Goal: Book appointment/travel/reservation

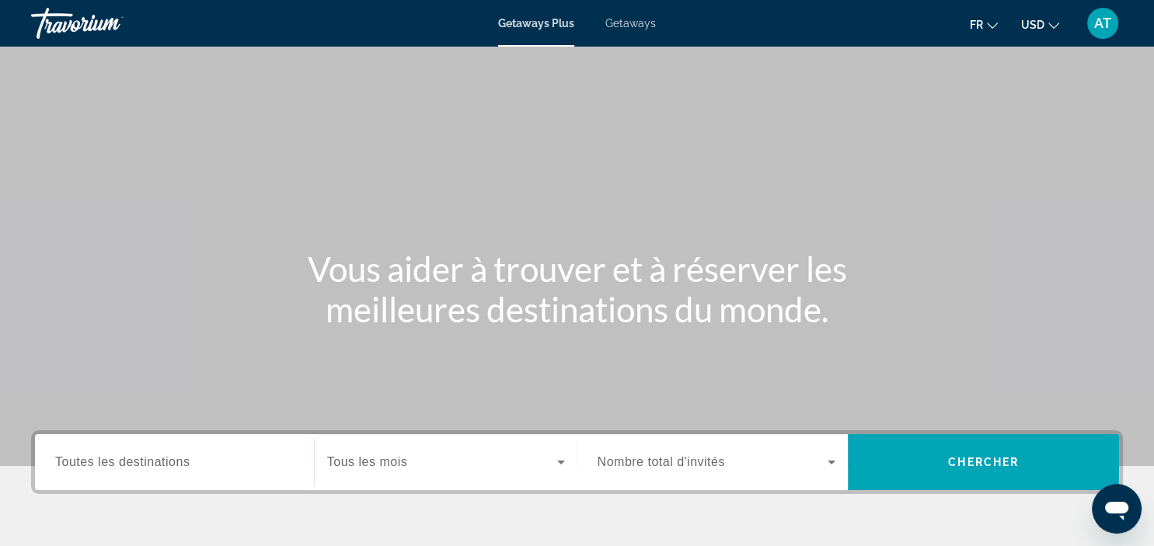
click at [1044, 22] on span "USD" at bounding box center [1032, 25] width 23 height 12
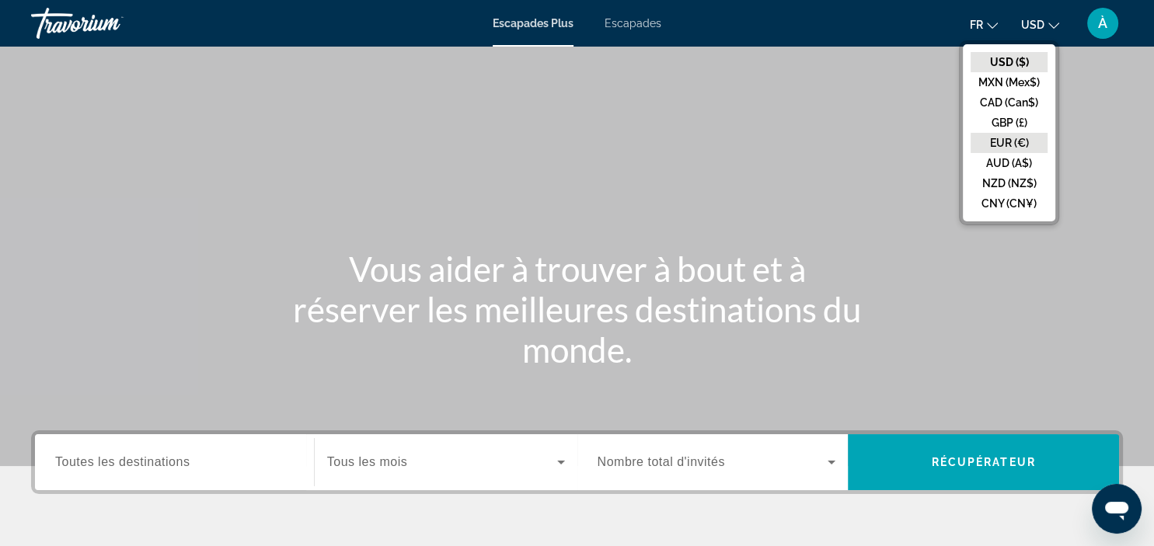
click at [1027, 148] on button "EUR (€)" at bounding box center [1008, 143] width 77 height 20
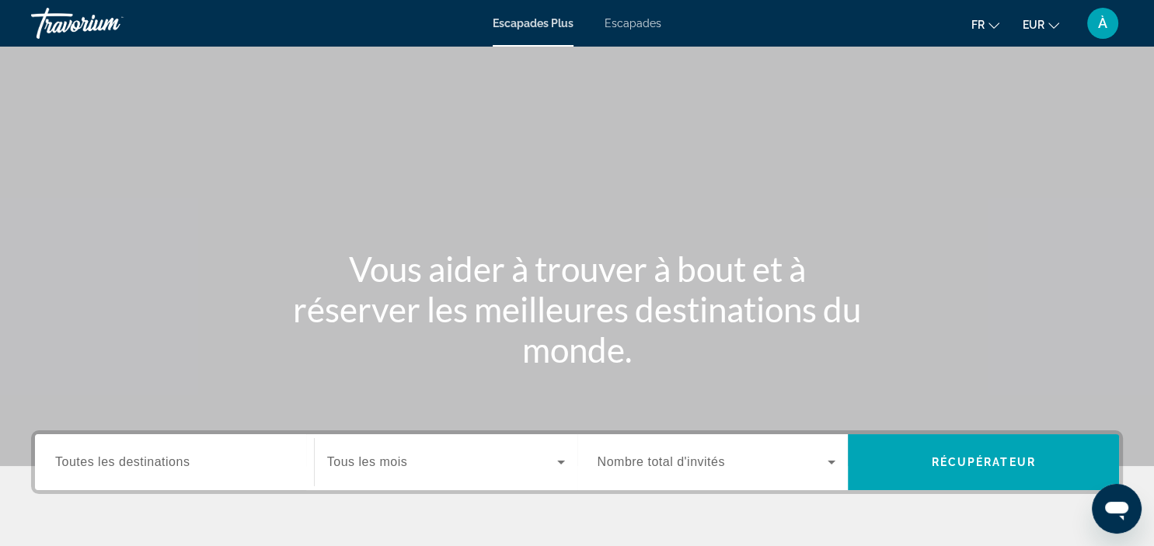
click at [622, 29] on span "Escapades" at bounding box center [632, 23] width 57 height 12
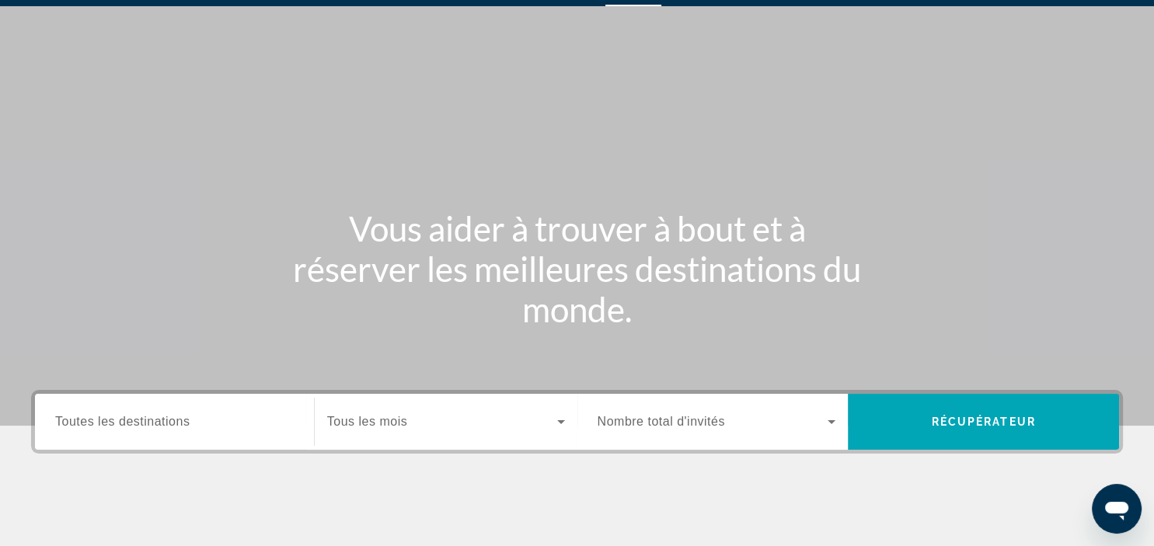
scroll to position [82, 0]
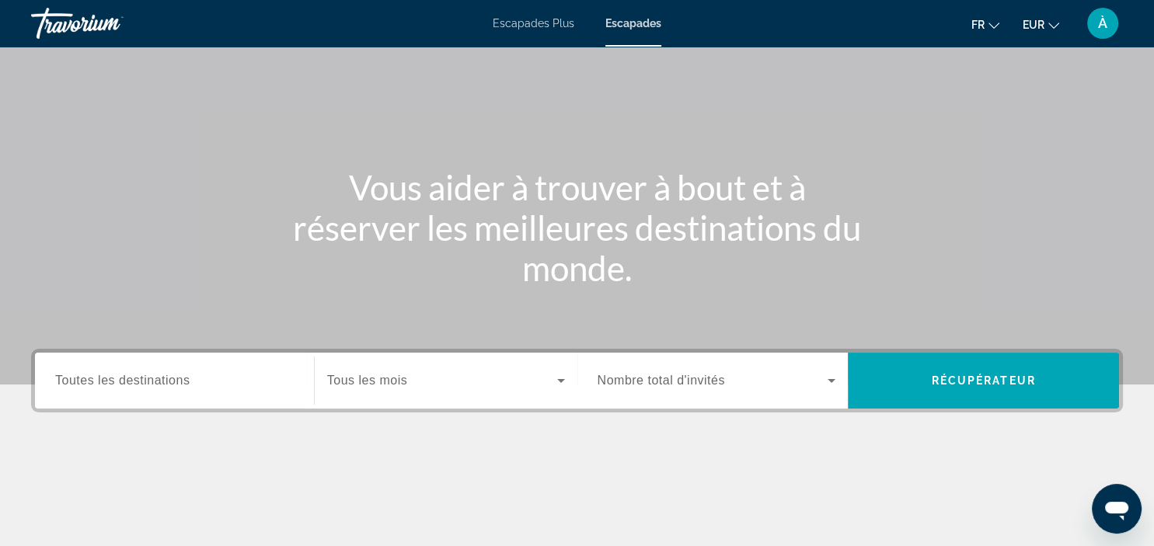
click at [207, 385] on input "Destinations Toutes les destinations" at bounding box center [174, 381] width 238 height 19
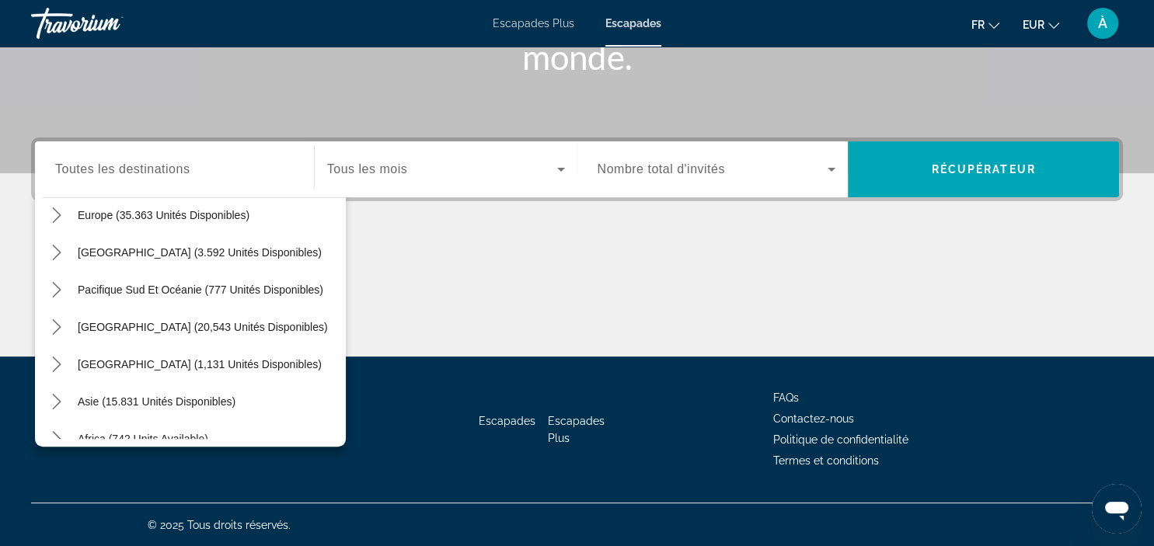
scroll to position [252, 0]
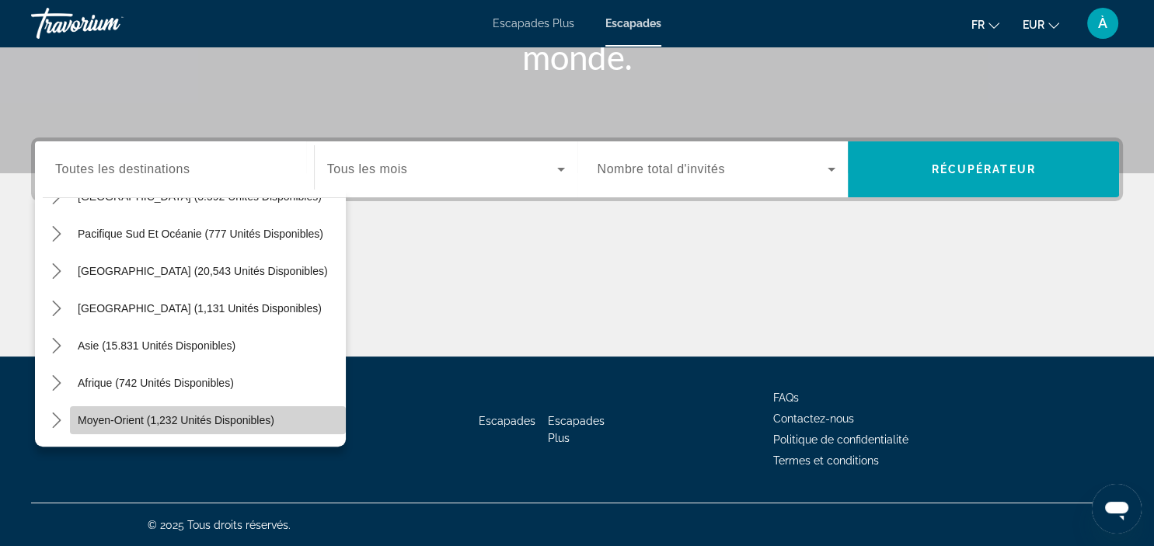
click at [245, 421] on span "Moyen-Orient (1,232 unités disponibles)" at bounding box center [176, 420] width 197 height 12
type input "**********"
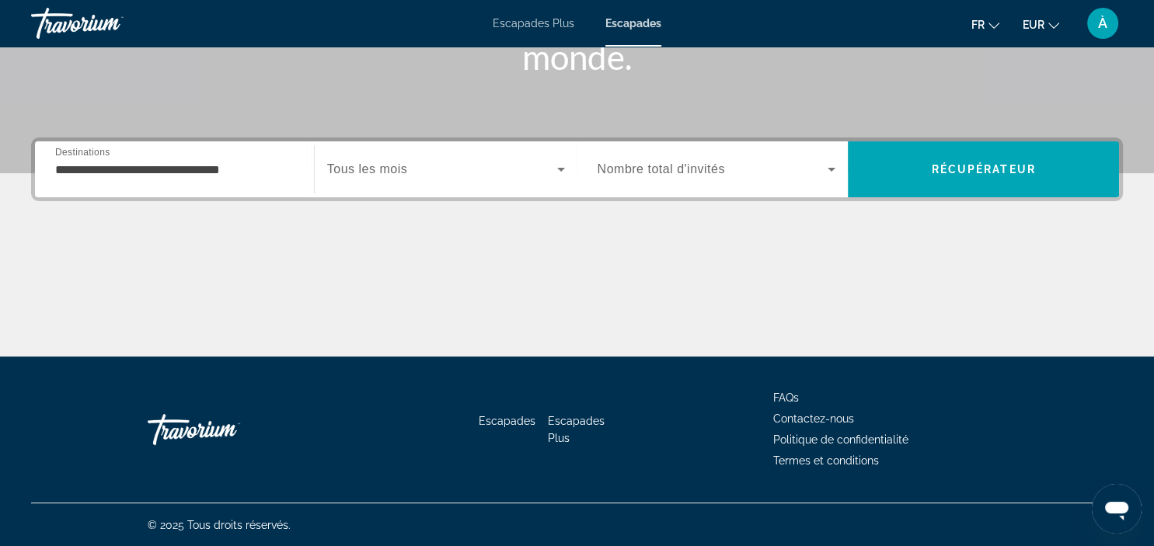
click at [493, 182] on div "Soumission widget" at bounding box center [446, 170] width 238 height 44
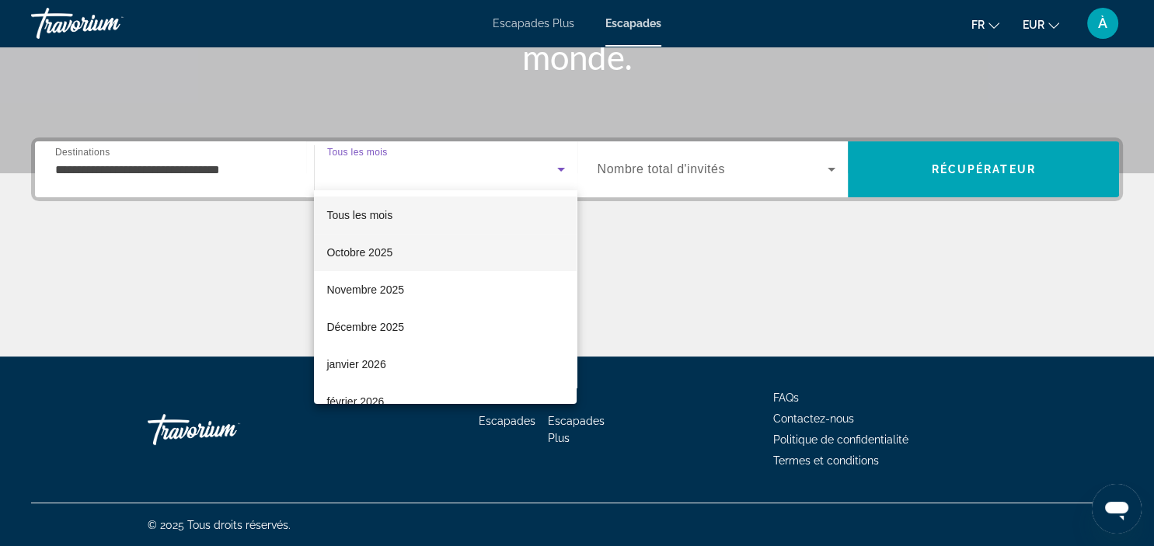
click at [440, 256] on mat-option "Octobre 2025" at bounding box center [445, 252] width 263 height 37
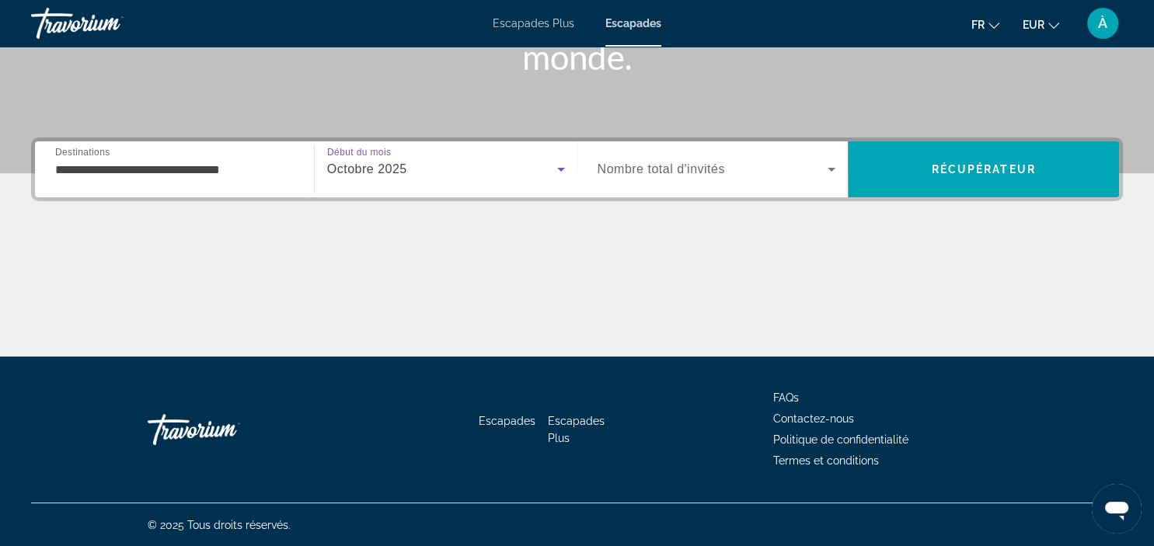
click at [677, 176] on span "Soumission widget" at bounding box center [712, 169] width 231 height 19
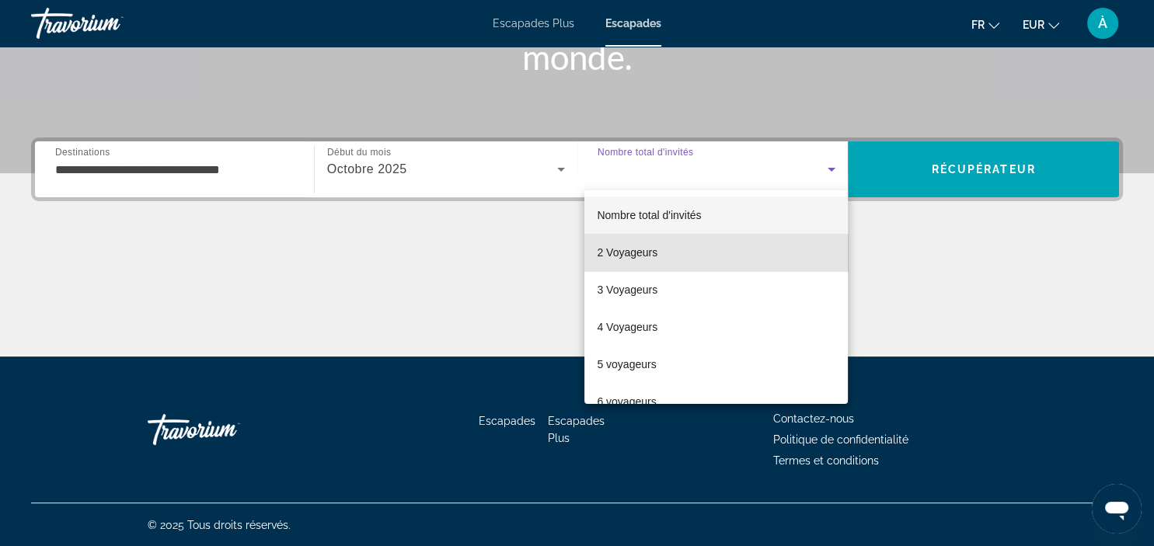
drag, startPoint x: 653, startPoint y: 255, endPoint x: 766, endPoint y: 156, distance: 150.3
click at [653, 254] on span "2 Voyageurs" at bounding box center [627, 252] width 61 height 19
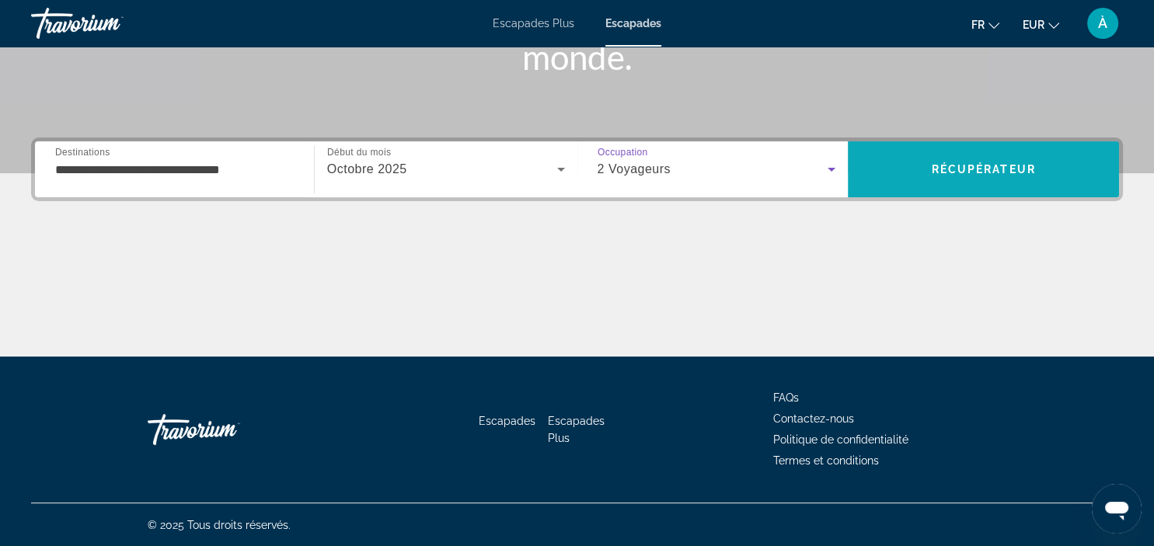
click at [871, 182] on span "Recherche" at bounding box center [983, 169] width 271 height 37
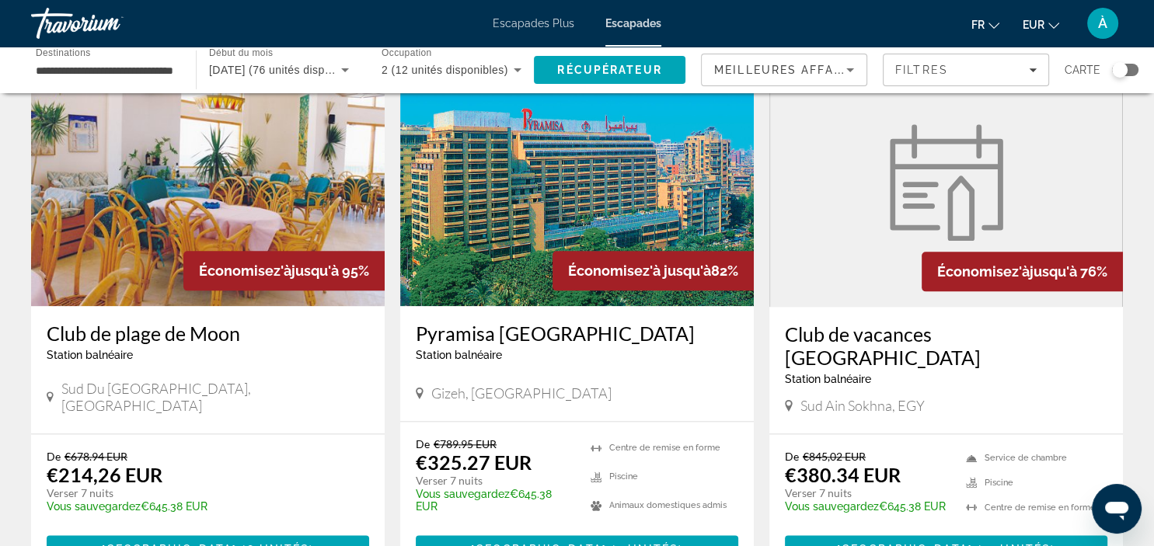
scroll to position [1855, 0]
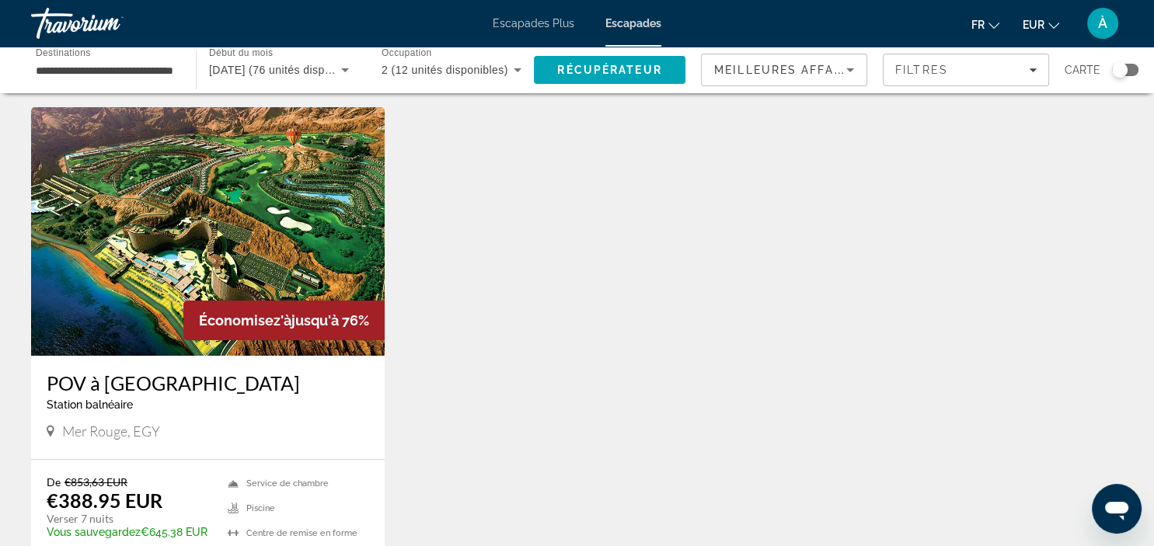
scroll to position [82, 0]
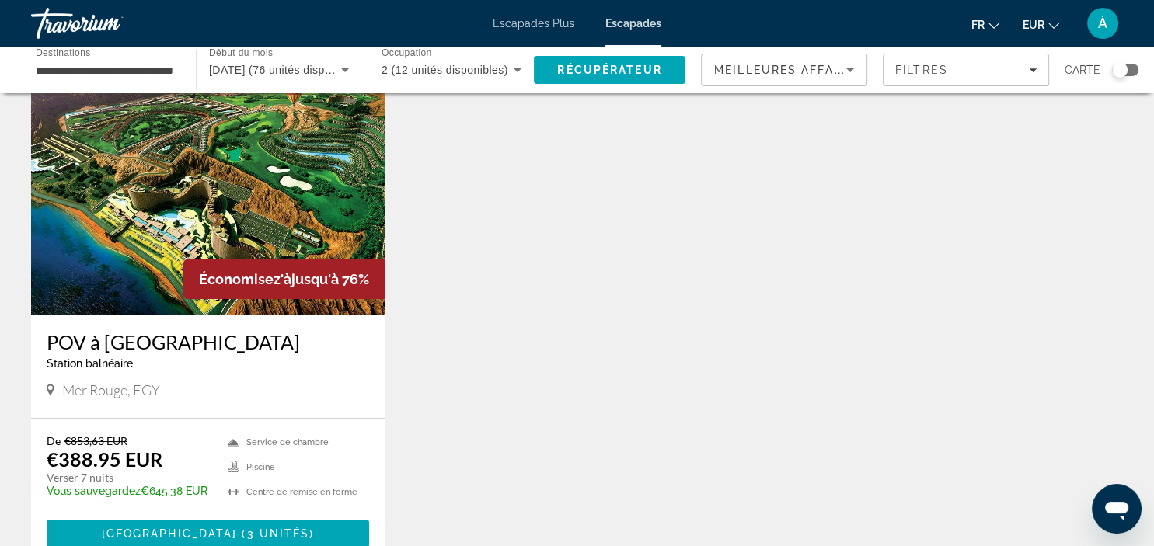
click at [191, 212] on img "Contenu principal" at bounding box center [207, 190] width 353 height 249
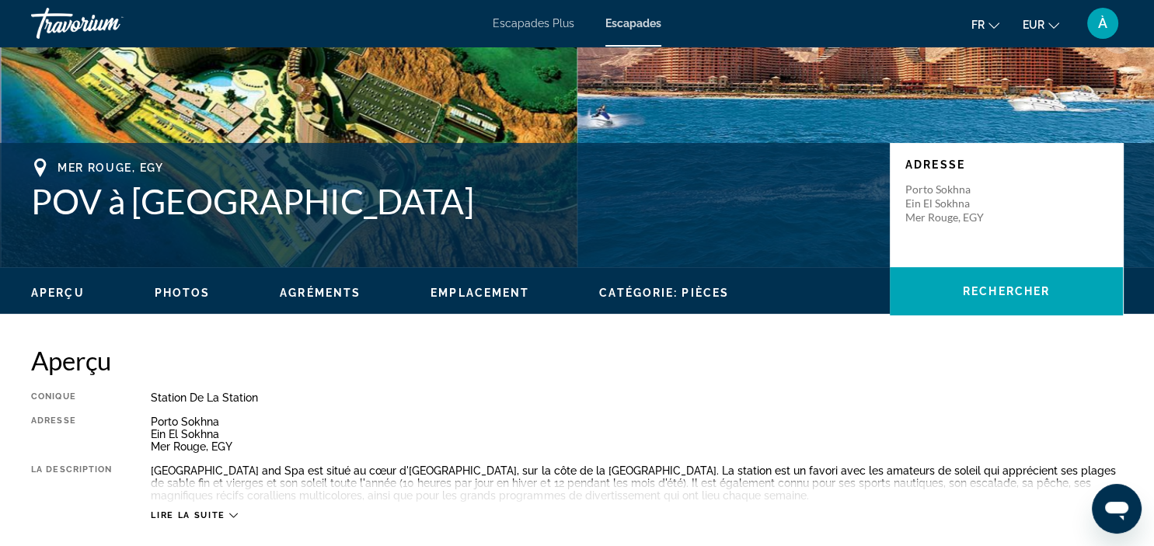
scroll to position [287, 0]
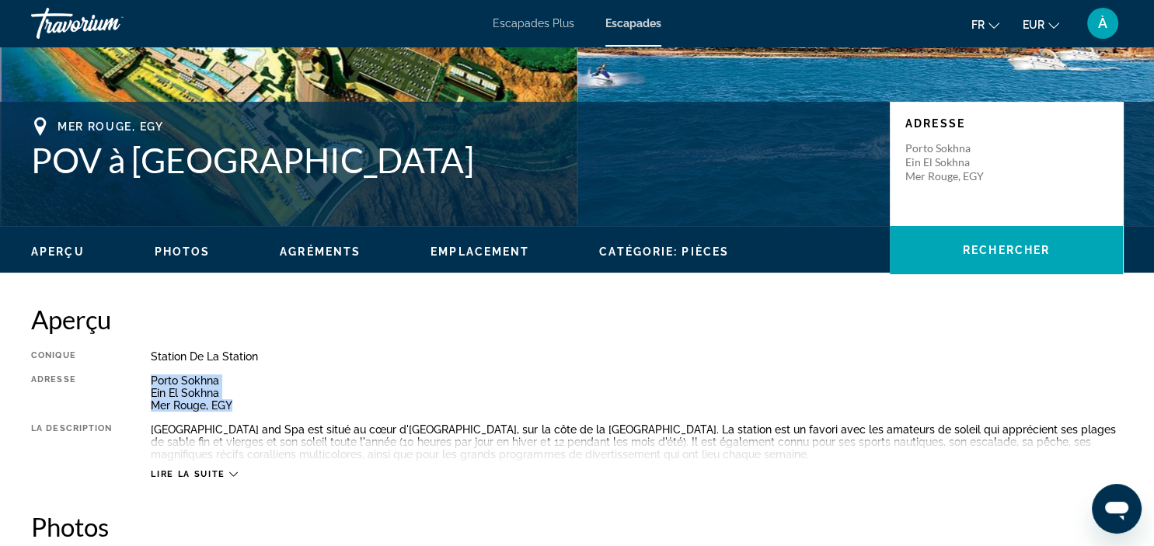
drag, startPoint x: 235, startPoint y: 405, endPoint x: 146, endPoint y: 375, distance: 94.3
click at [146, 375] on div "Conique Station de la station Tout inclus Pas tout compris Adresse [GEOGRAPHIC_…" at bounding box center [576, 415] width 1091 height 130
copy div "Porto Sokhna Ein El Sokhna Mer Rouge, EGY"
click at [869, 330] on h2 "Aperçu" at bounding box center [576, 319] width 1091 height 31
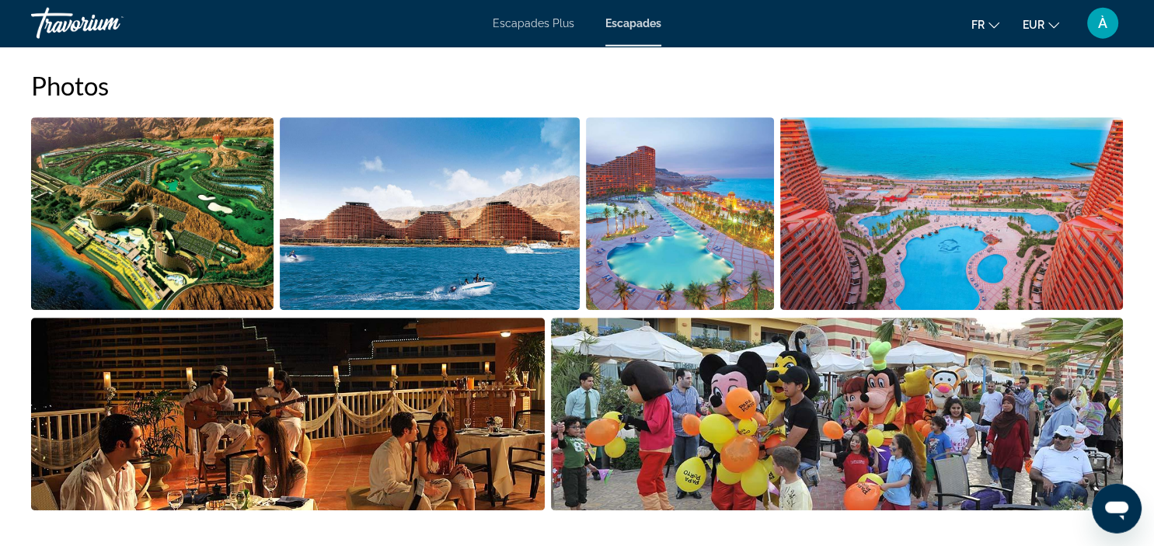
scroll to position [738, 0]
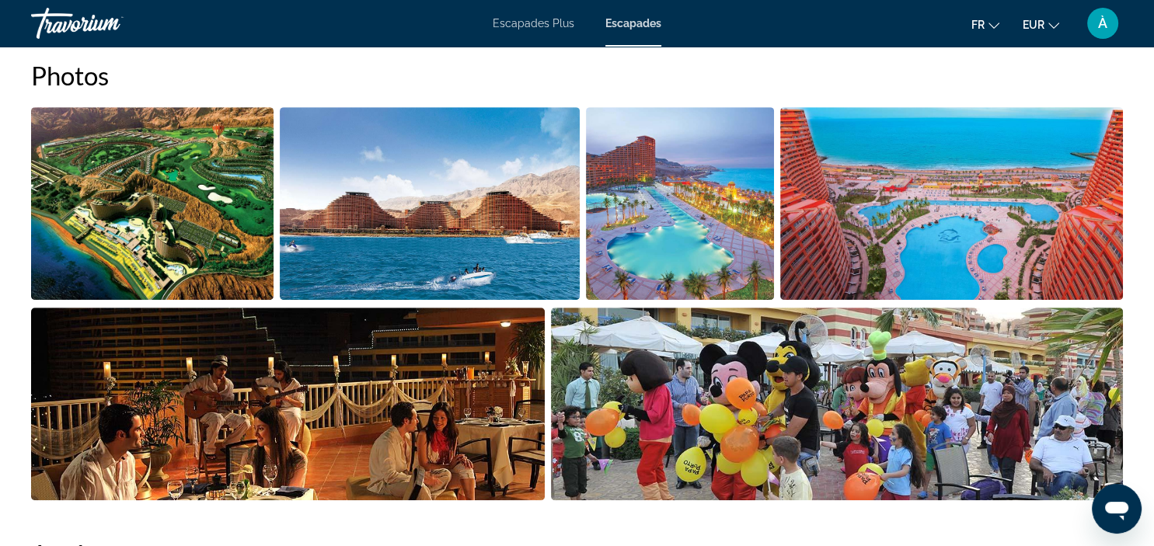
click at [541, 216] on img "Ouvrez le curseur d'image en plein écran" at bounding box center [430, 203] width 301 height 193
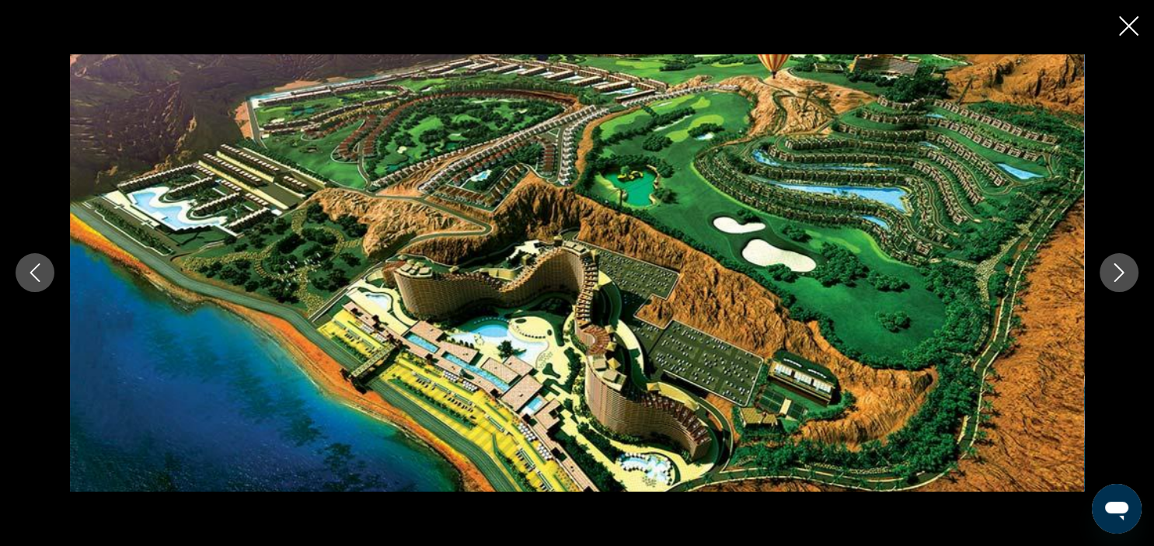
click at [1117, 272] on icon "Prochaine image" at bounding box center [1118, 272] width 19 height 19
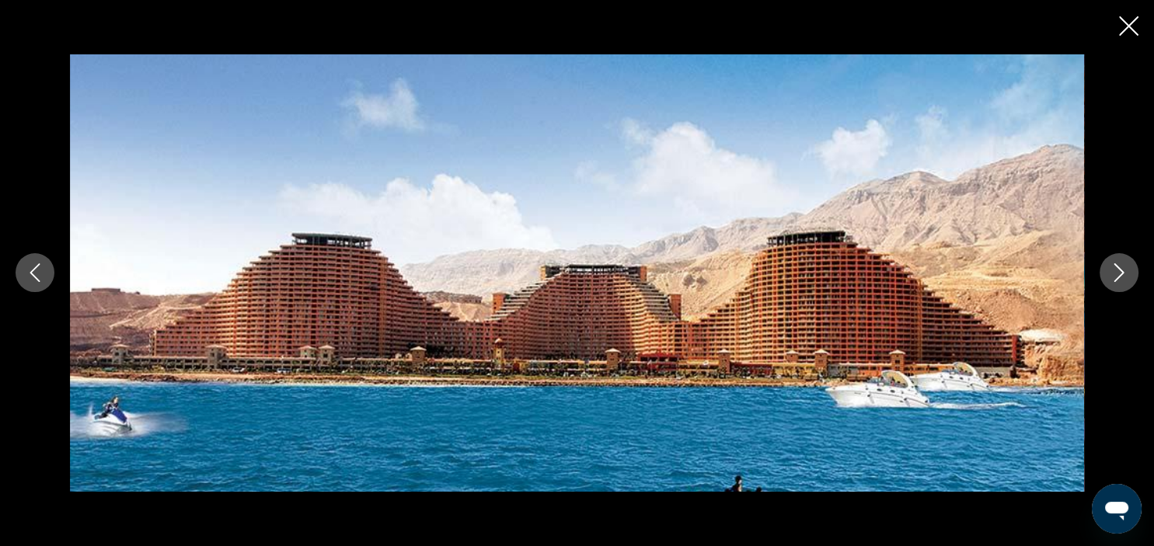
click at [1117, 272] on icon "Prochaine image" at bounding box center [1118, 272] width 19 height 19
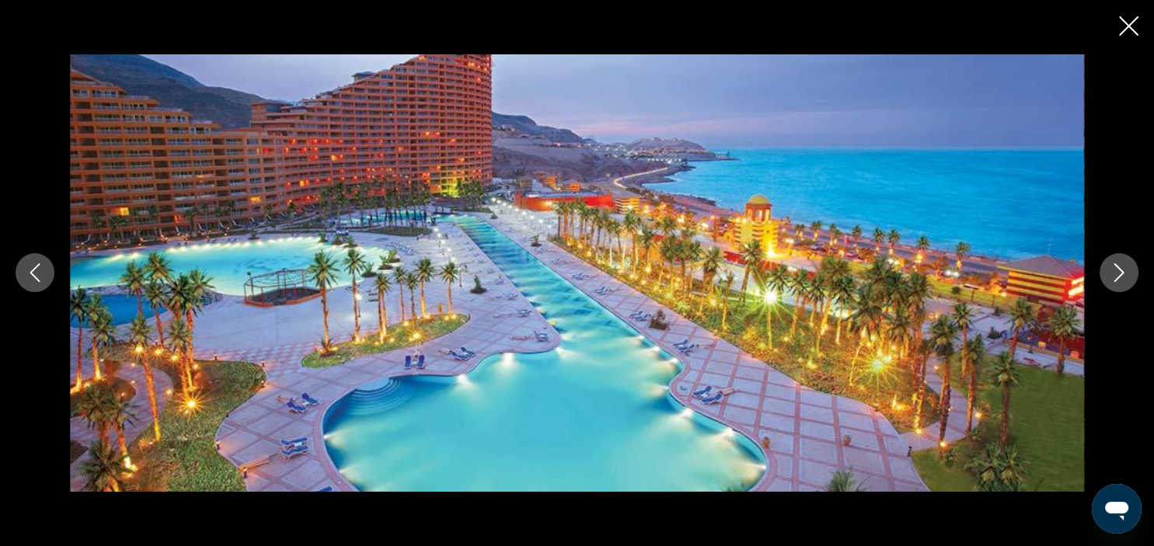
click at [1123, 32] on icon "Fermer le diaporama" at bounding box center [1128, 25] width 19 height 19
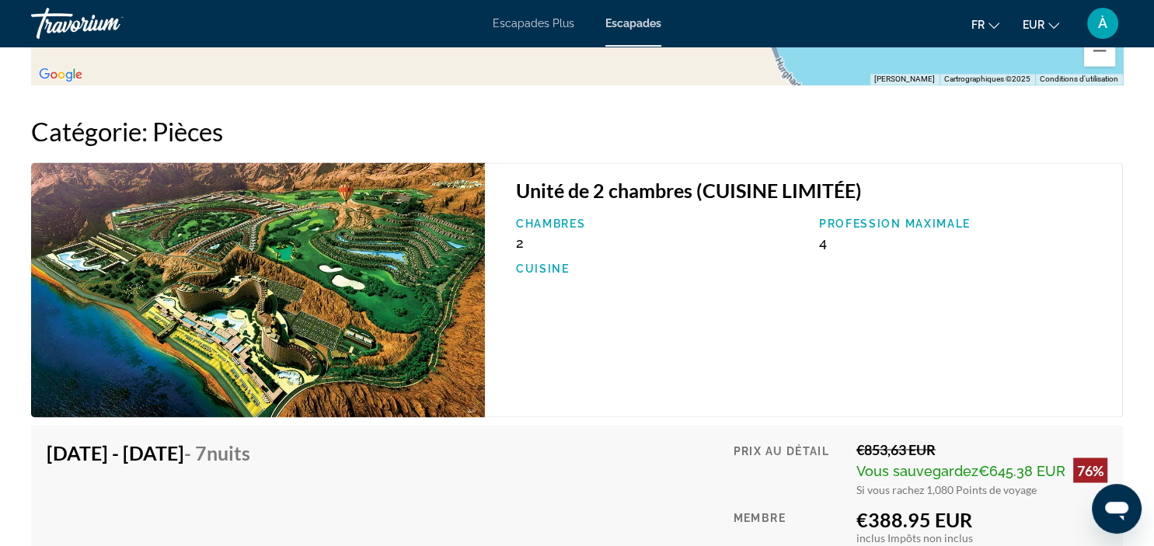
scroll to position [2543, 0]
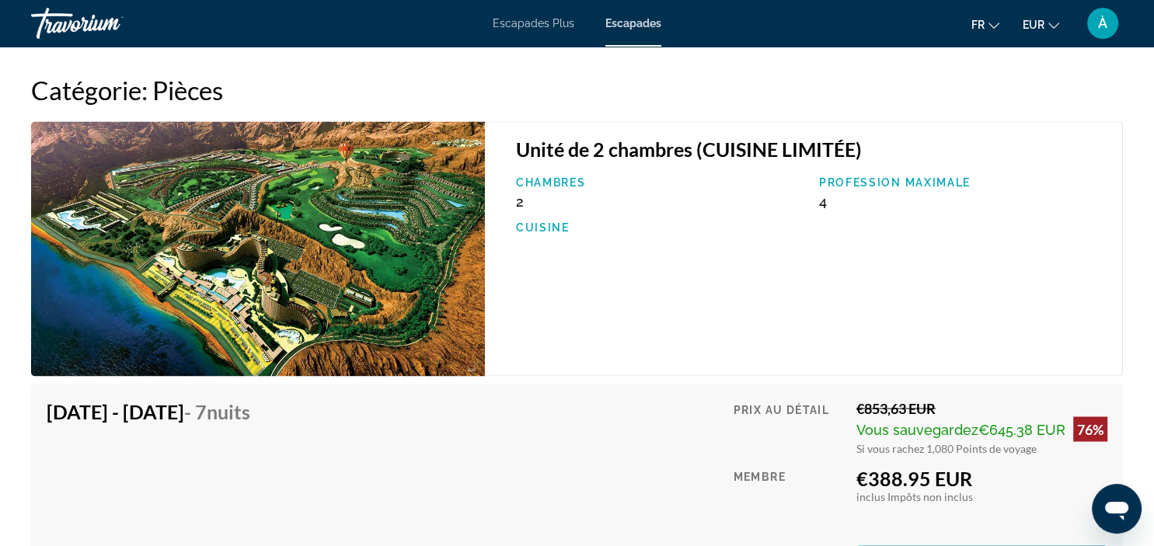
click at [766, 221] on div "Cuisine" at bounding box center [659, 229] width 303 height 16
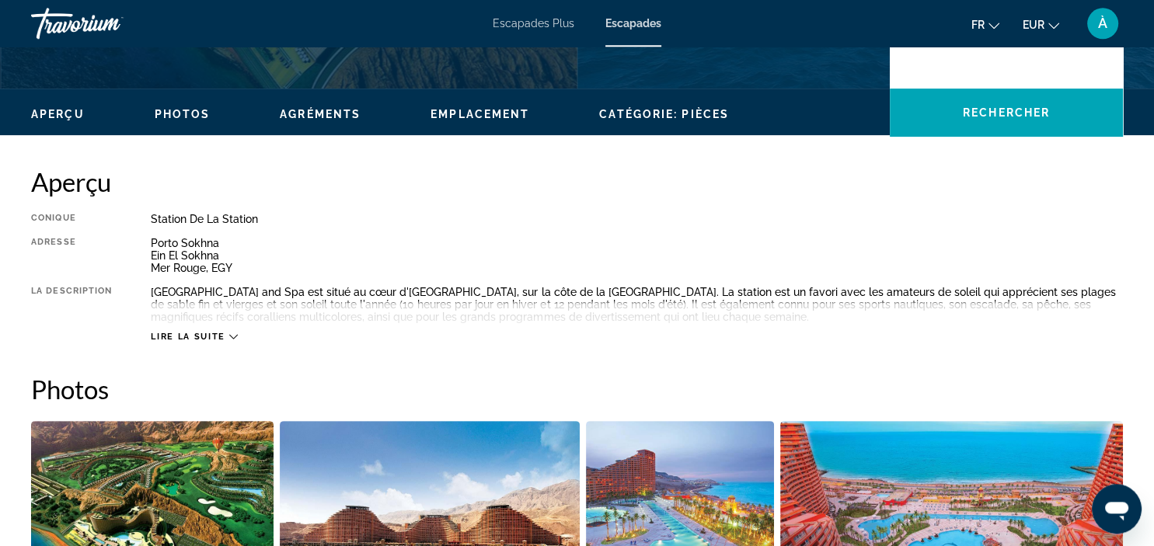
scroll to position [410, 0]
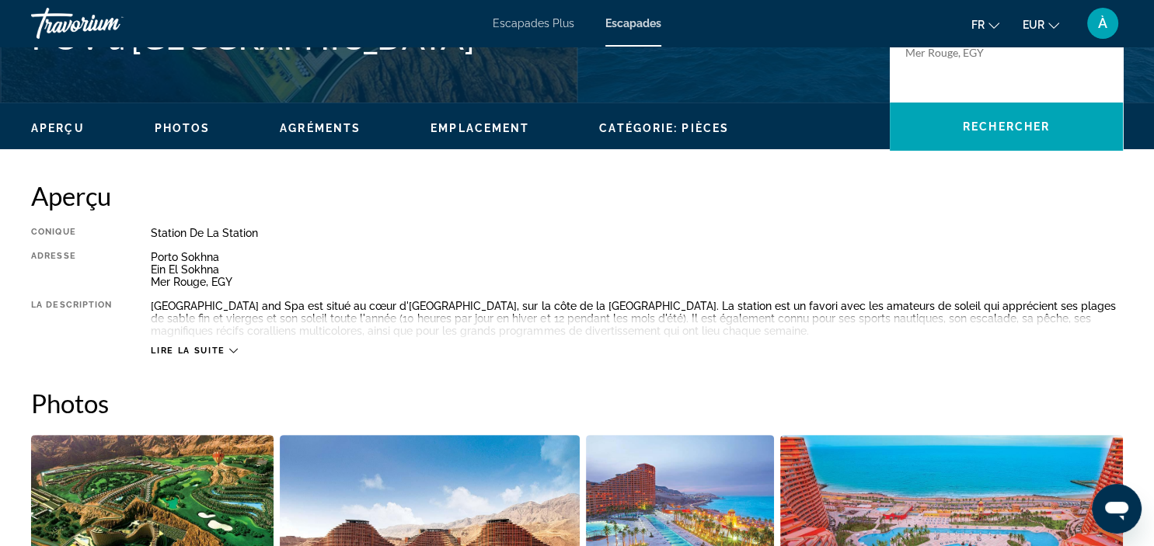
click at [583, 190] on h2 "Aperçu" at bounding box center [576, 195] width 1091 height 31
click at [583, 350] on div "Lire la suite" at bounding box center [637, 335] width 972 height 43
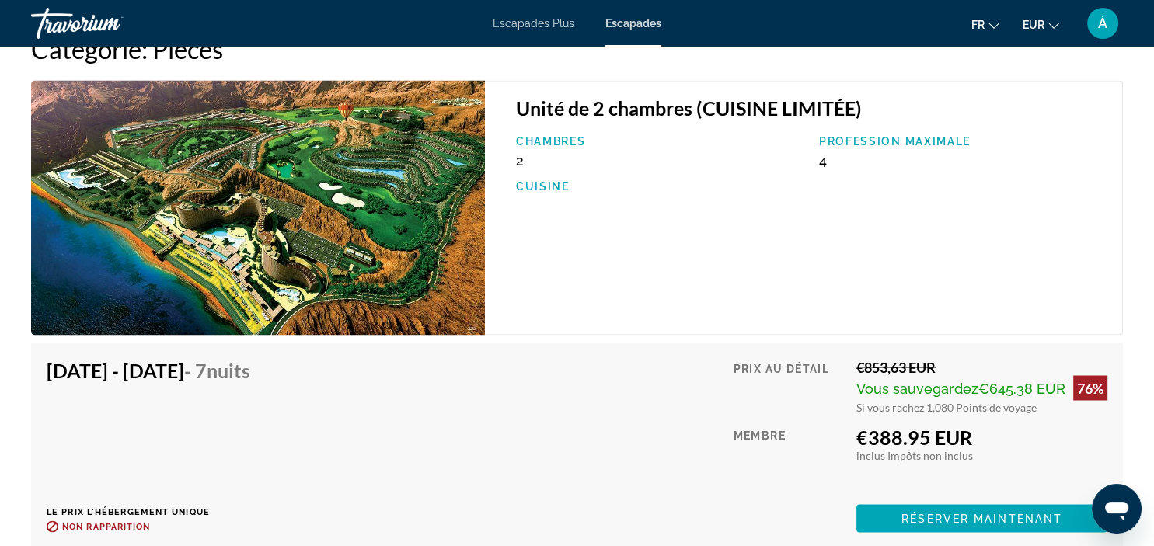
scroll to position [2543, 0]
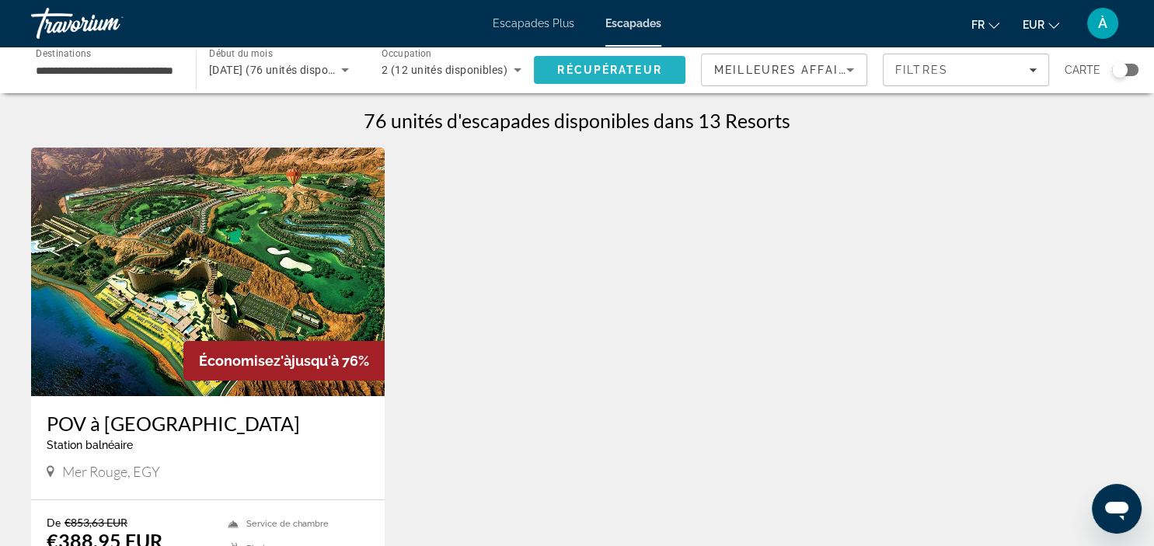
click at [574, 60] on span "Recherche" at bounding box center [609, 69] width 151 height 37
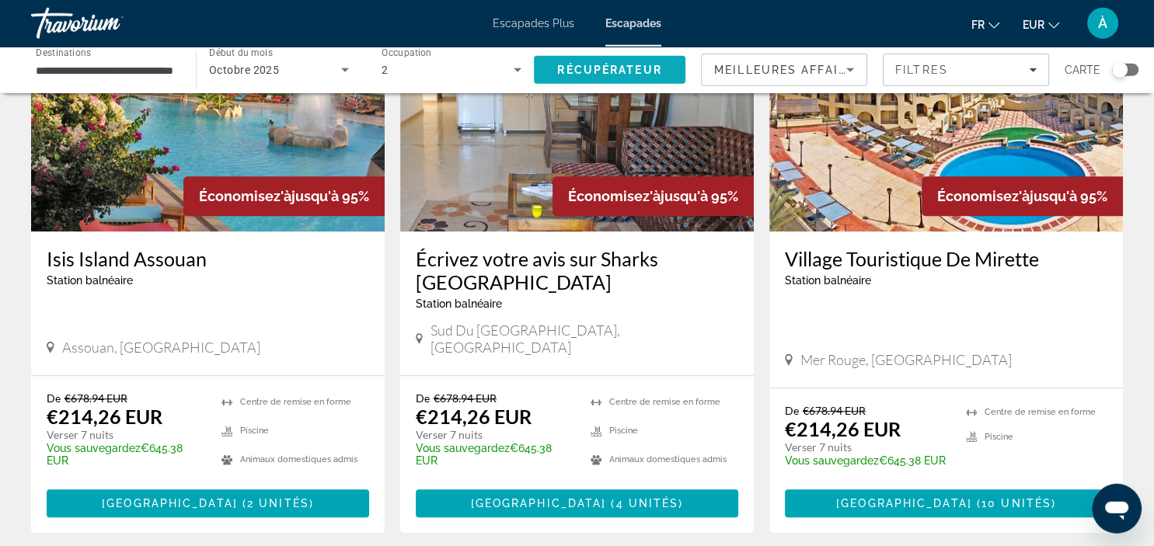
scroll to position [1312, 0]
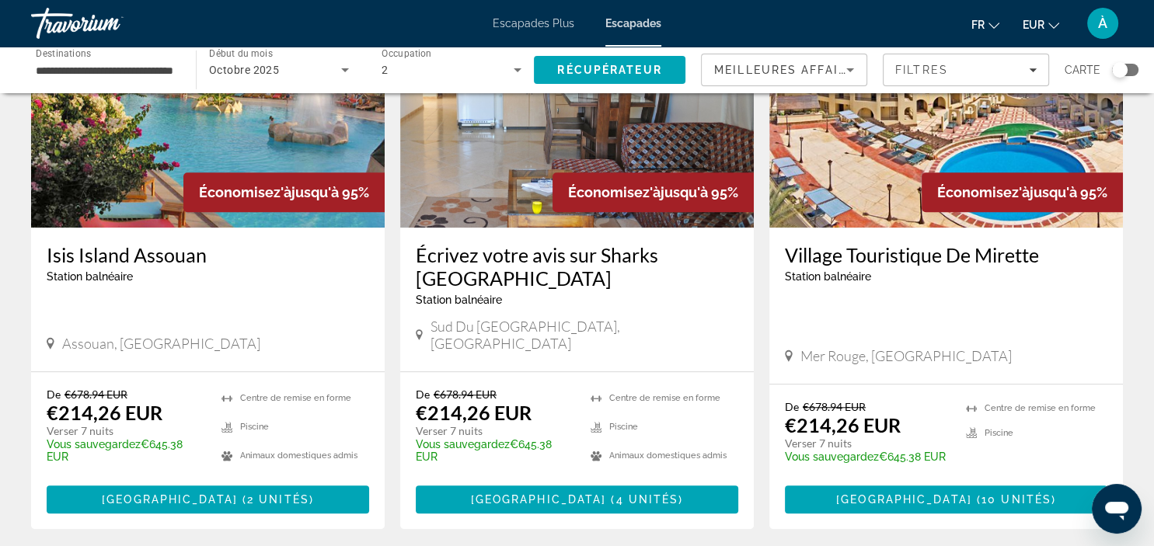
click at [281, 335] on div "Assouan, [GEOGRAPHIC_DATA]" at bounding box center [208, 343] width 322 height 17
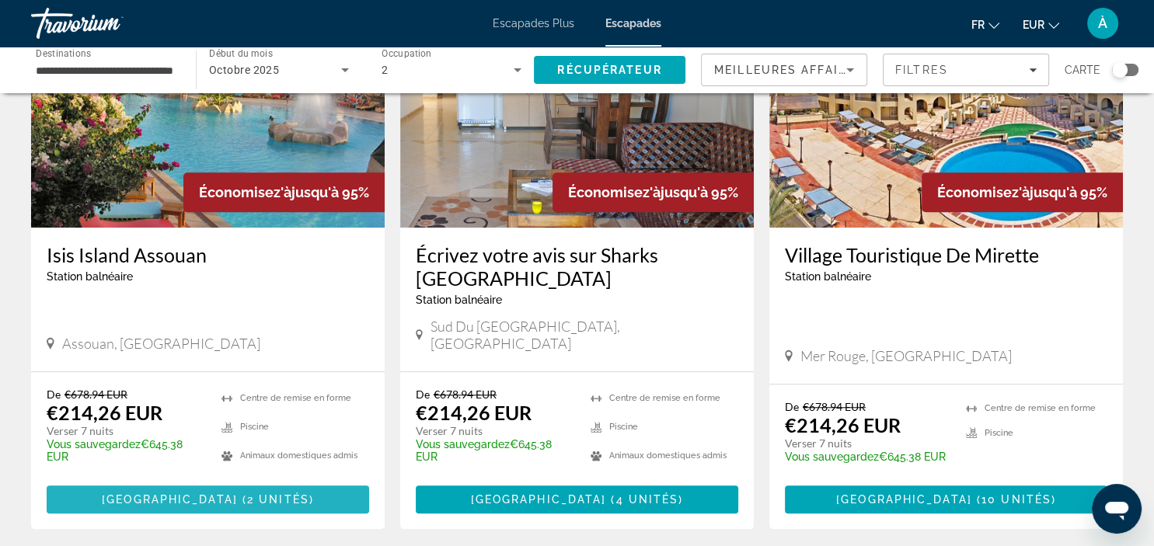
click at [241, 481] on span "Contenu principal" at bounding box center [208, 499] width 322 height 37
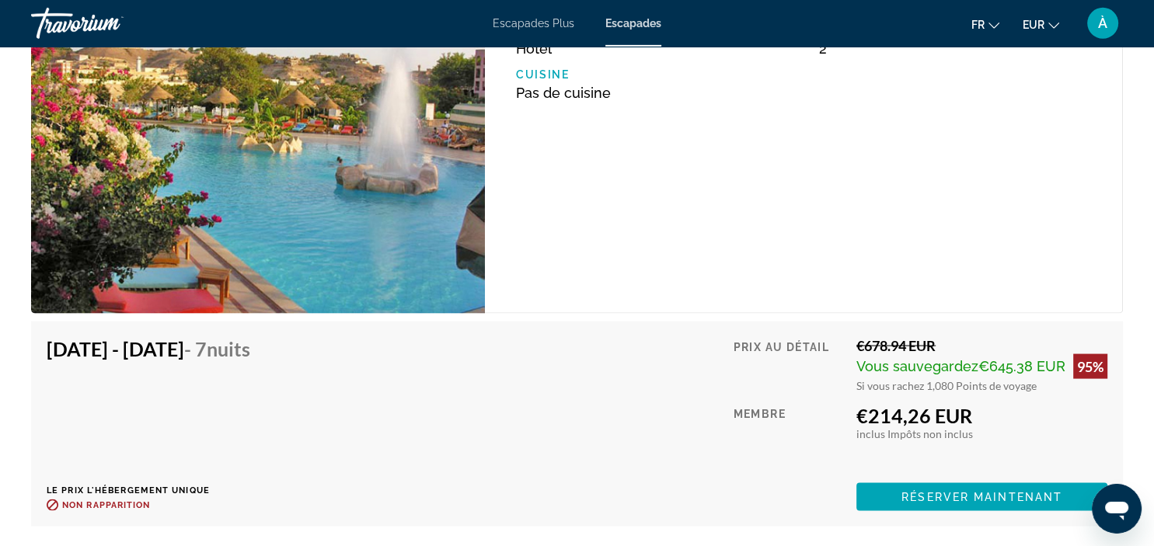
scroll to position [2871, 0]
